Goal: Unclear

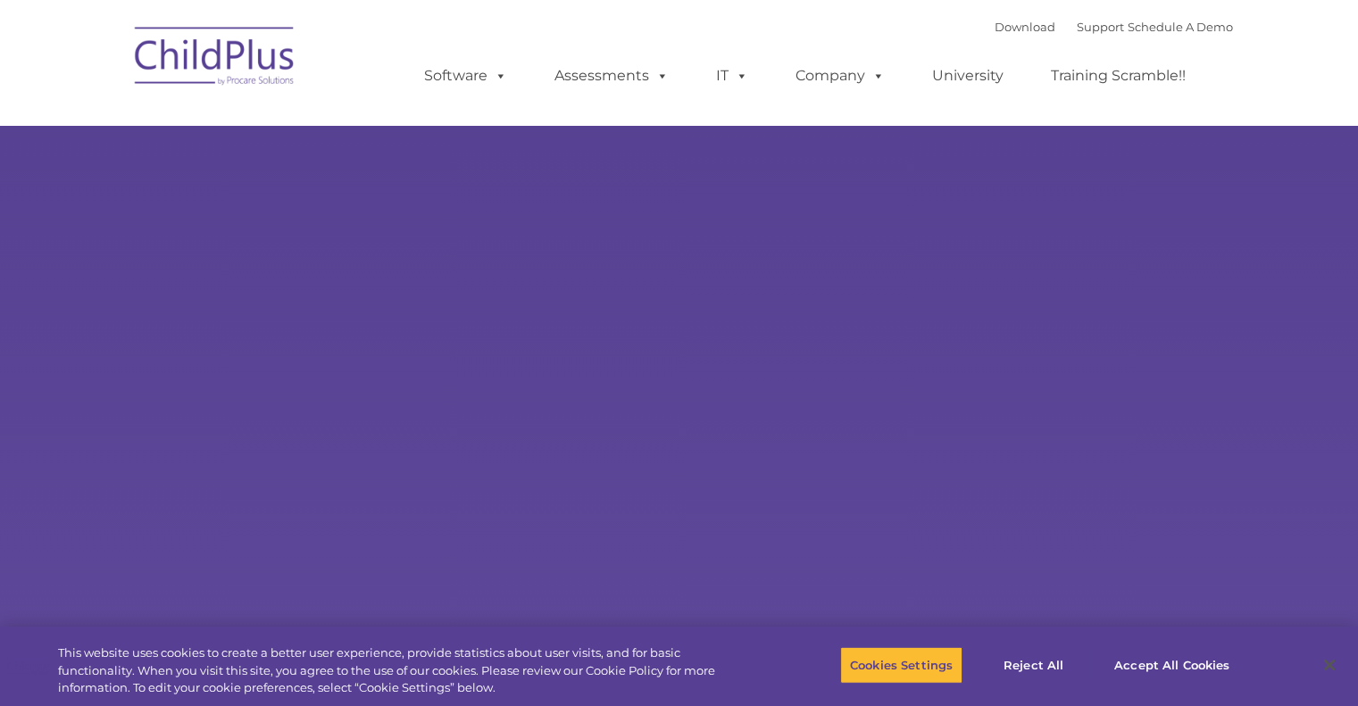
select select "MEDIUM"
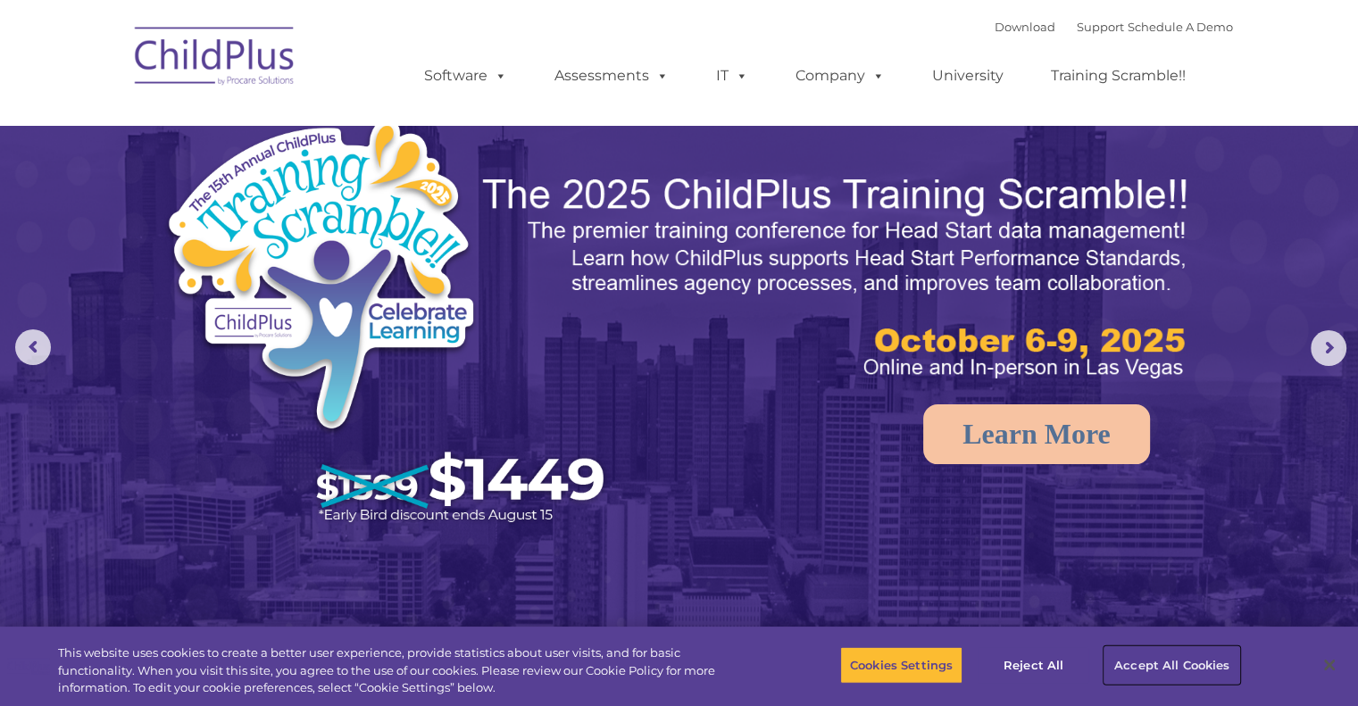
click at [1180, 656] on button "Accept All Cookies" at bounding box center [1171, 664] width 135 height 37
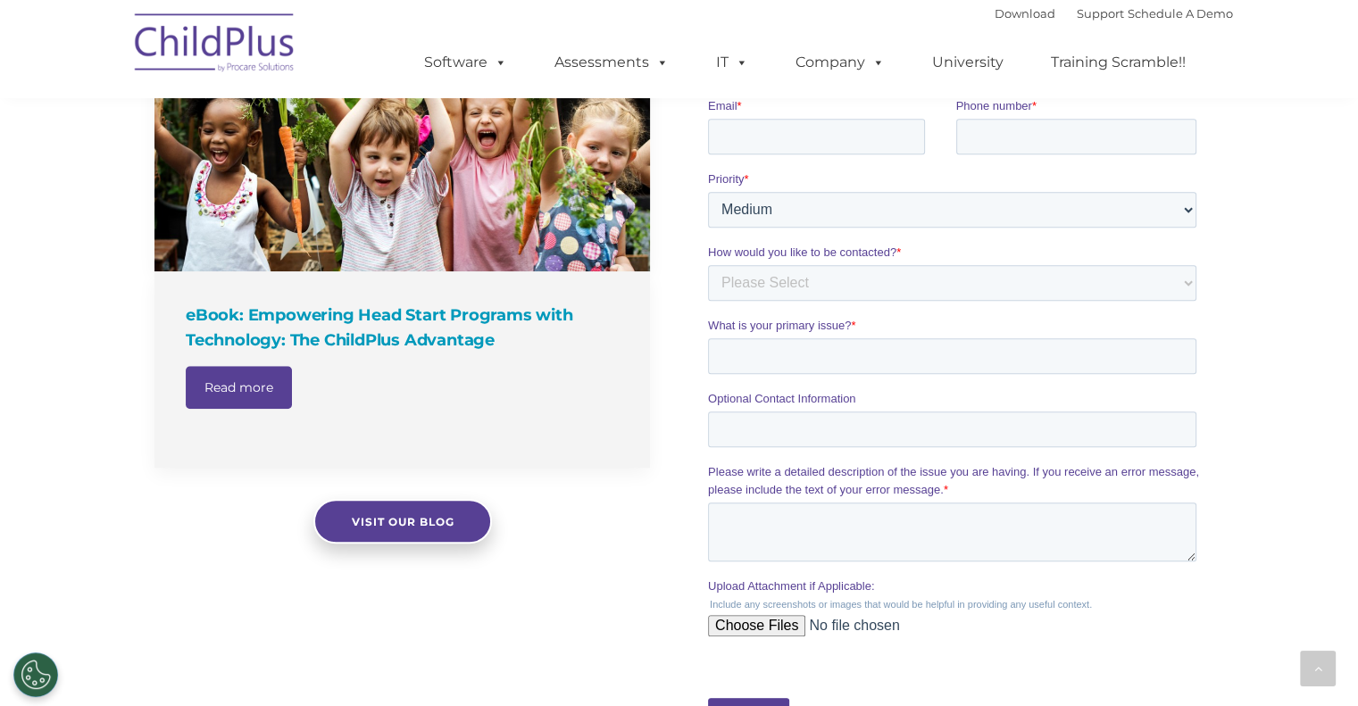
scroll to position [1321, 0]
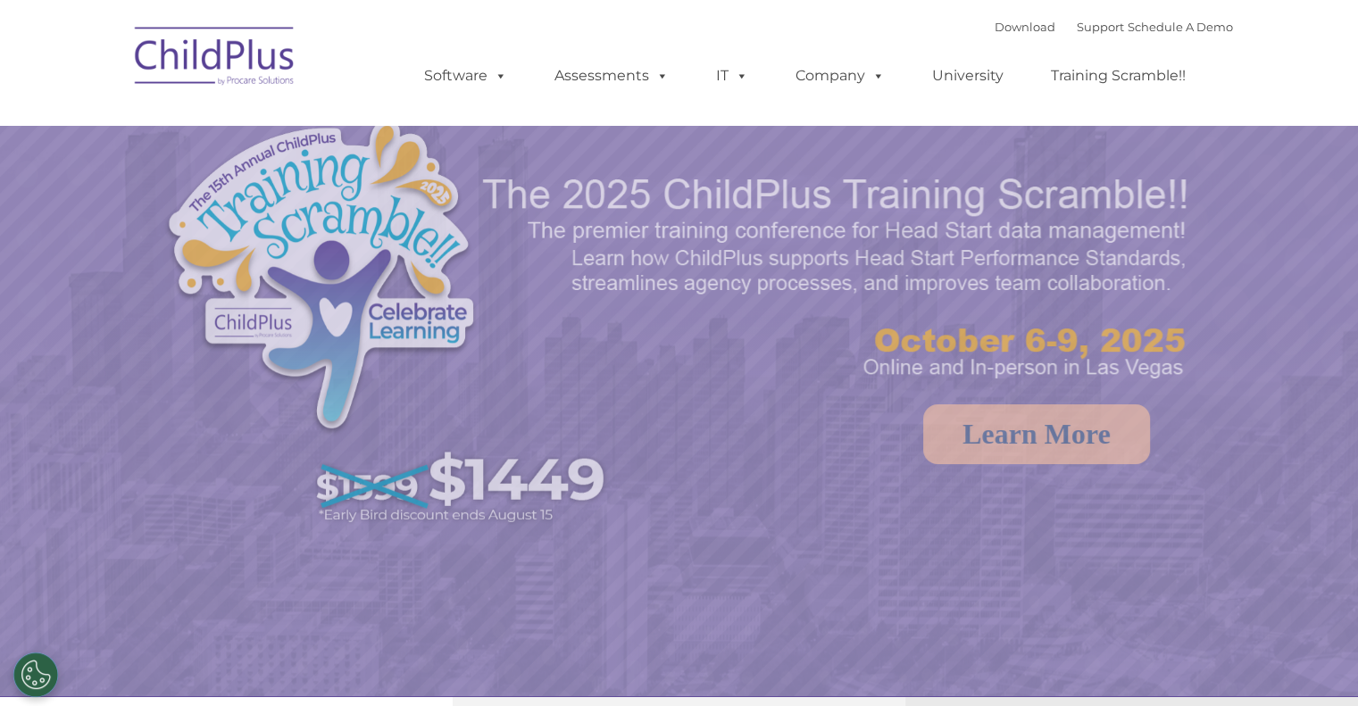
select select "MEDIUM"
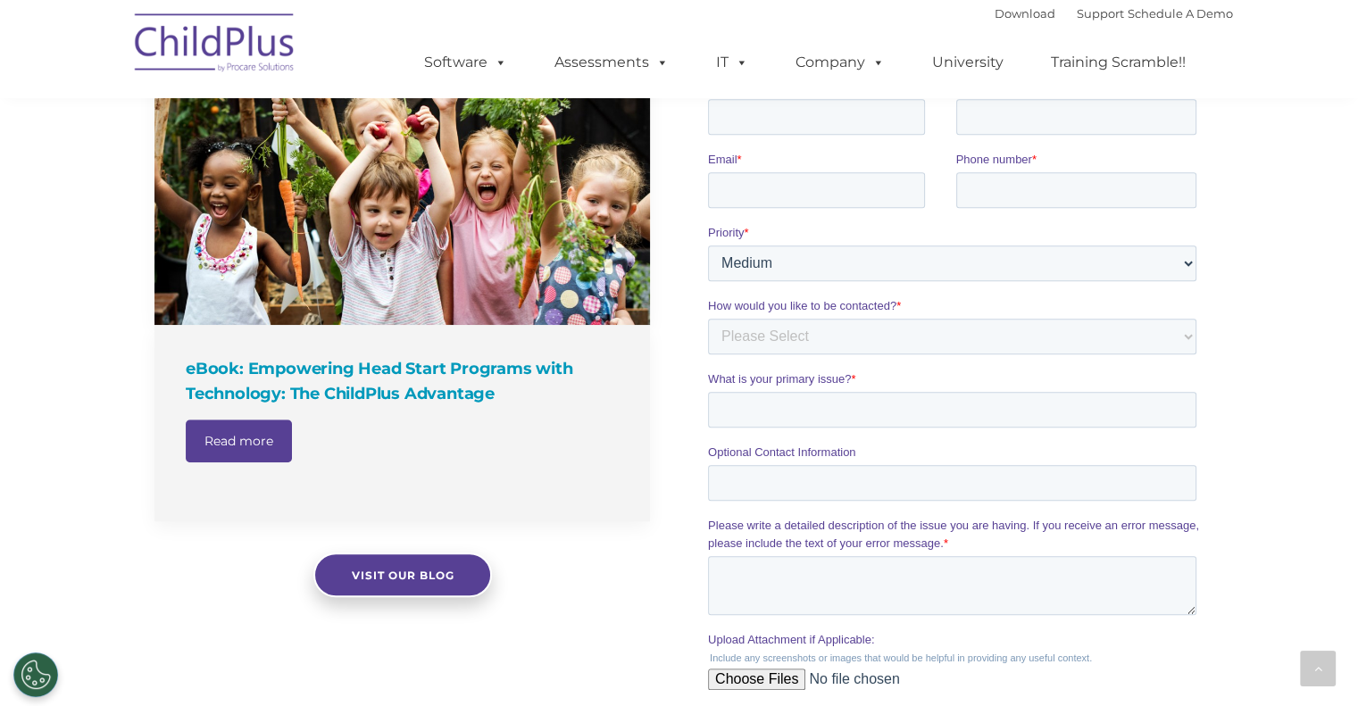
scroll to position [1267, 0]
